Goal: Check status: Check status

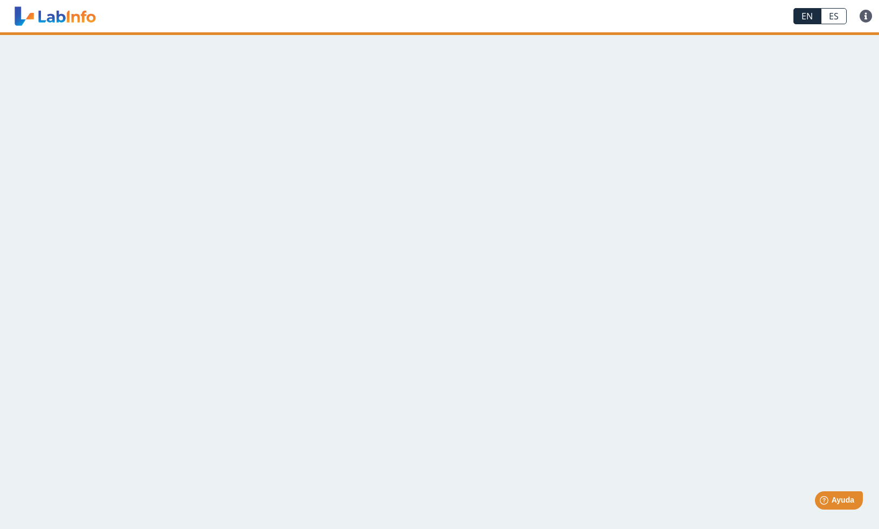
click at [583, 137] on main at bounding box center [439, 280] width 879 height 497
